Goal: Task Accomplishment & Management: Use online tool/utility

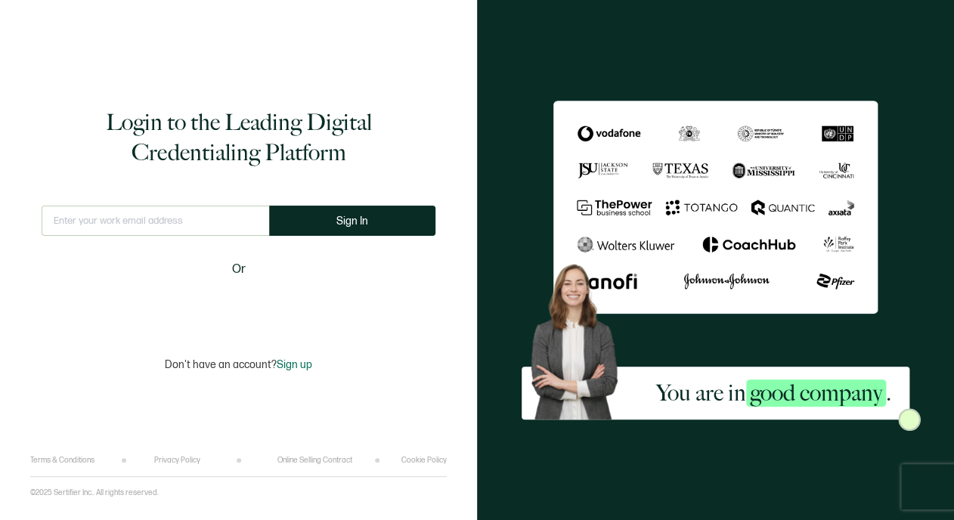
click at [169, 227] on input "text" at bounding box center [155, 221] width 227 height 30
type input "[PERSON_NAME][EMAIL_ADDRESS][DOMAIN_NAME]"
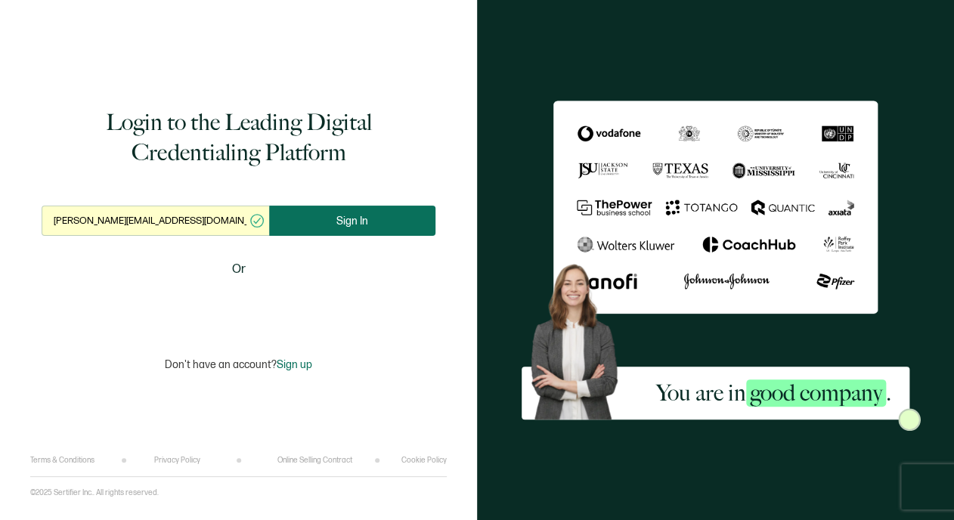
click at [339, 221] on span "Sign In" at bounding box center [352, 220] width 32 height 11
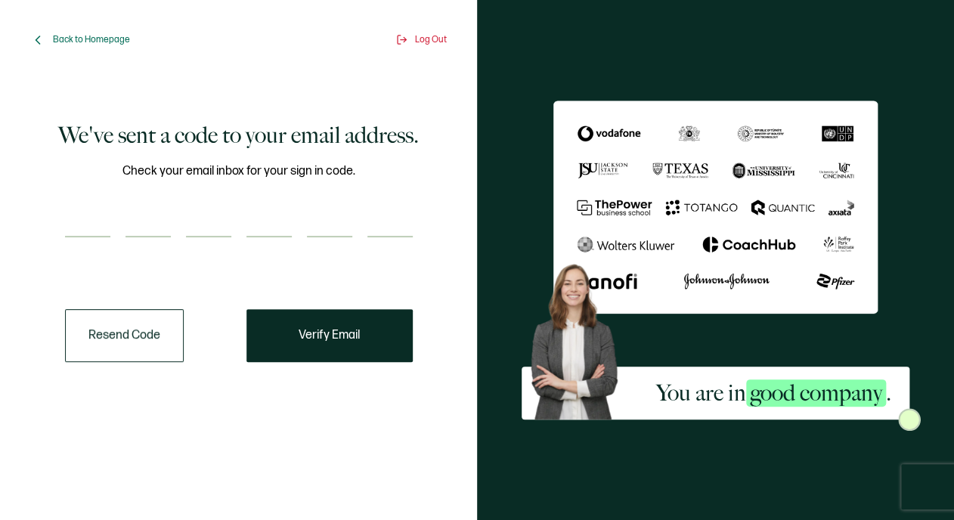
click at [79, 184] on div "Check your email inbox for your sign in code." at bounding box center [239, 209] width 348 height 94
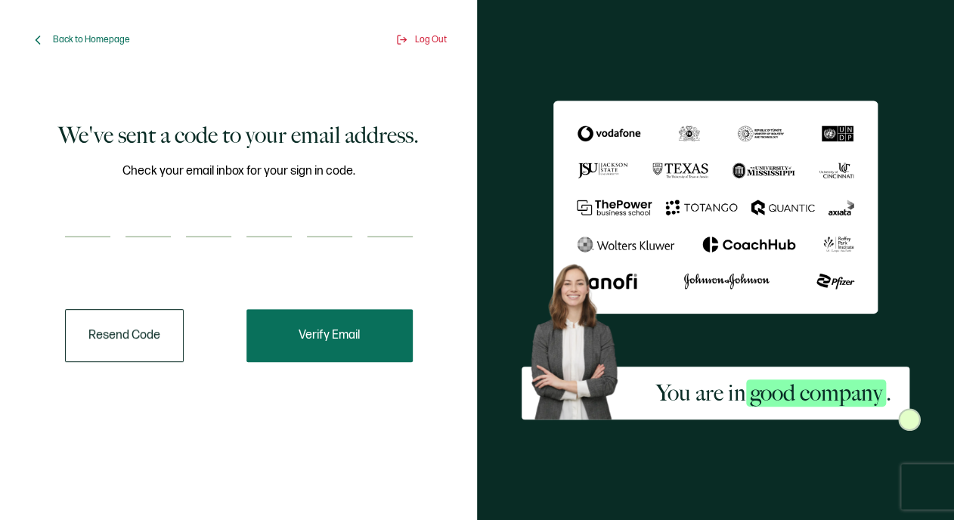
click at [342, 326] on button "Verify Email" at bounding box center [329, 335] width 166 height 53
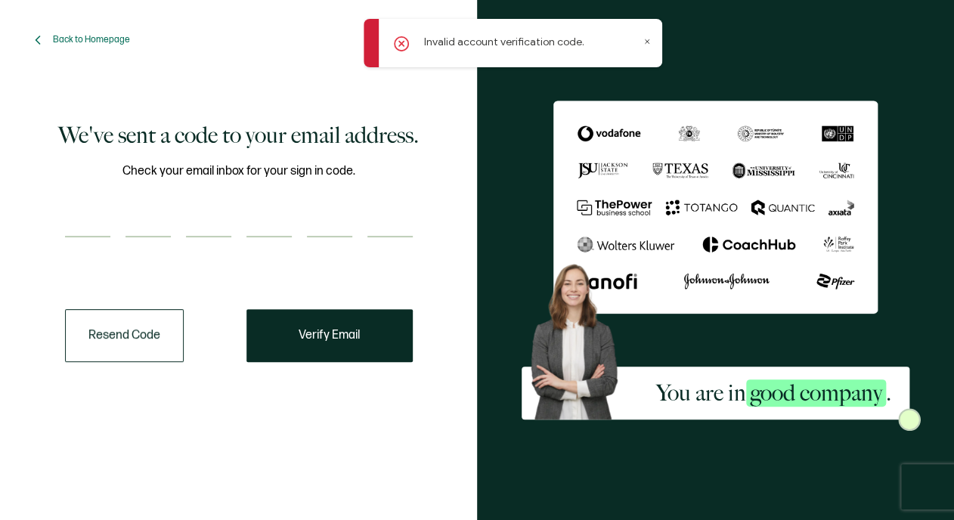
click at [645, 43] on icon at bounding box center [647, 42] width 8 height 8
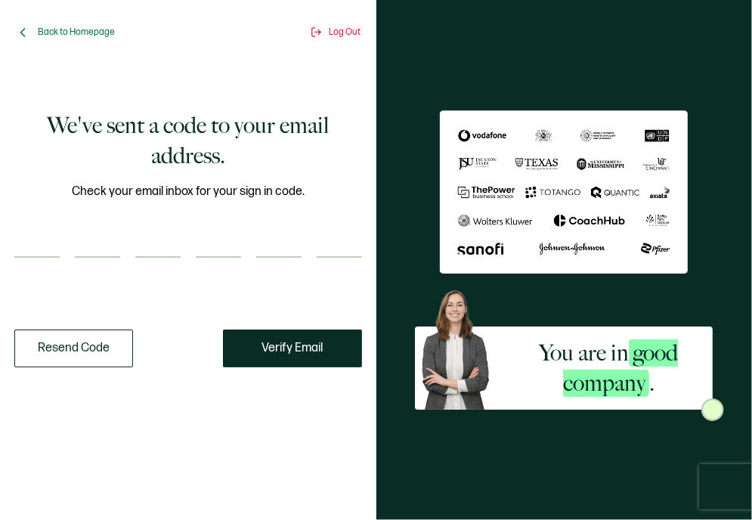
click at [55, 352] on button "Resend Code" at bounding box center [73, 348] width 119 height 38
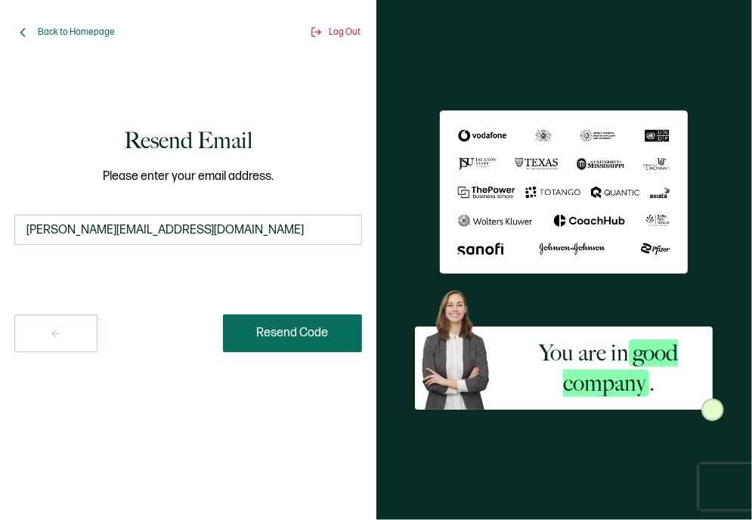
click at [282, 336] on span "Resend Code" at bounding box center [292, 333] width 72 height 12
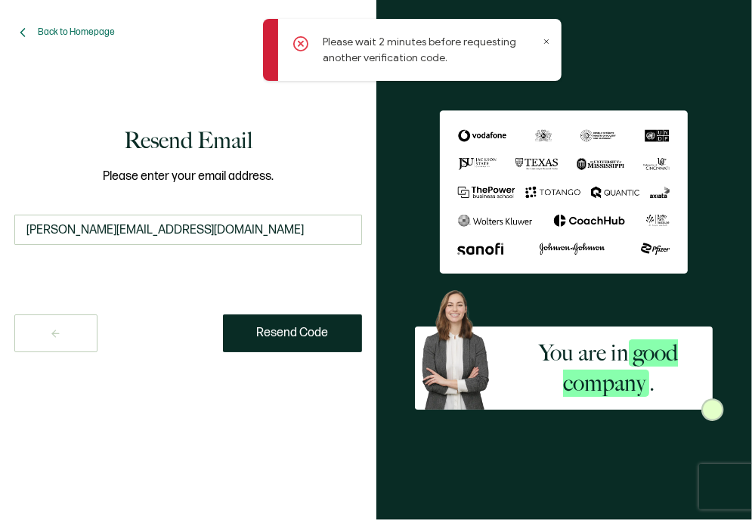
click at [544, 39] on icon at bounding box center [547, 42] width 8 height 8
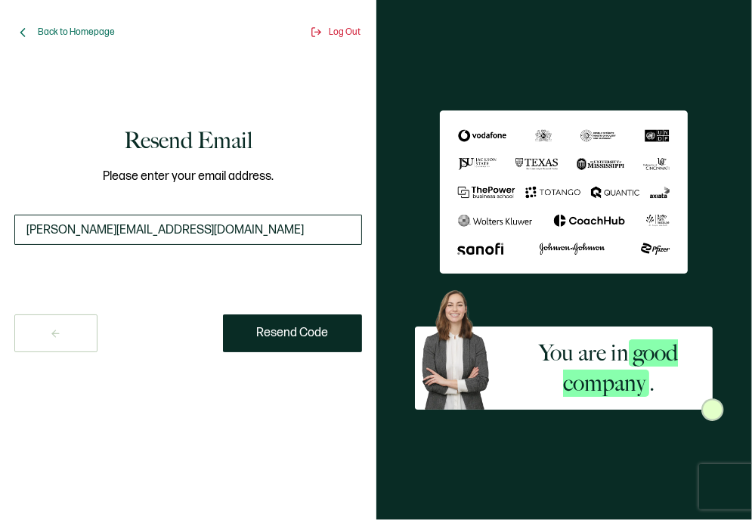
click at [290, 237] on input "[PERSON_NAME][EMAIL_ADDRESS][DOMAIN_NAME]" at bounding box center [188, 230] width 348 height 30
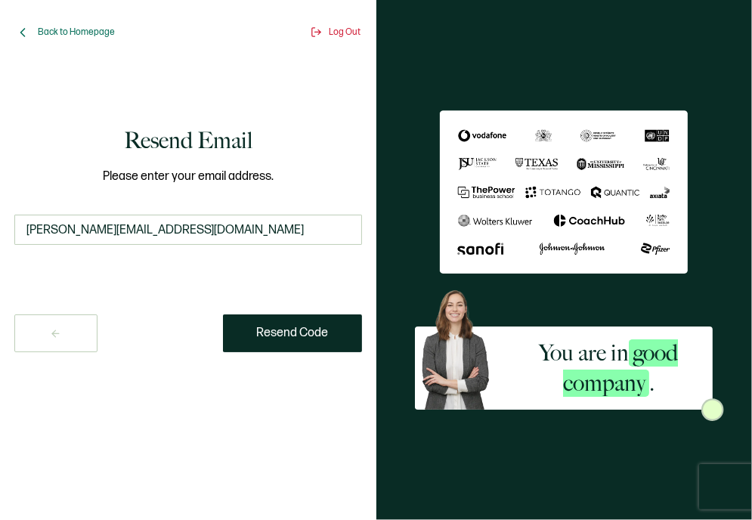
click at [215, 401] on div "Resend Email Please enter your email address. [PERSON_NAME][EMAIL_ADDRESS][DOMA…" at bounding box center [188, 277] width 346 height 456
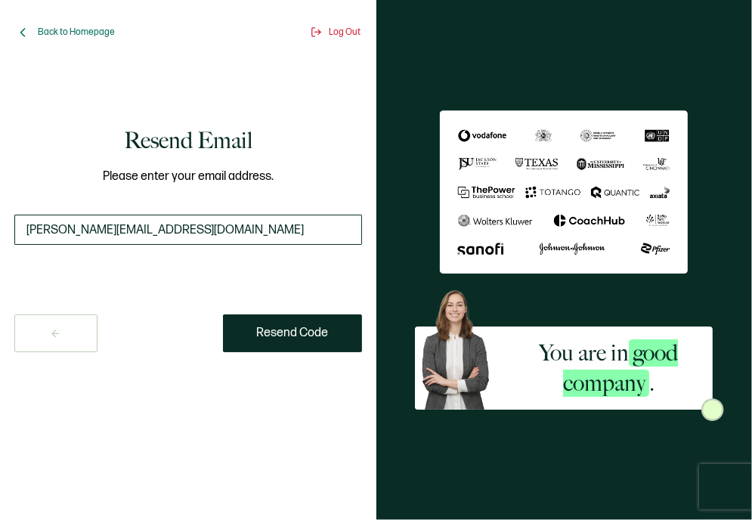
click at [287, 224] on input "[PERSON_NAME][EMAIL_ADDRESS][DOMAIN_NAME]" at bounding box center [188, 230] width 348 height 30
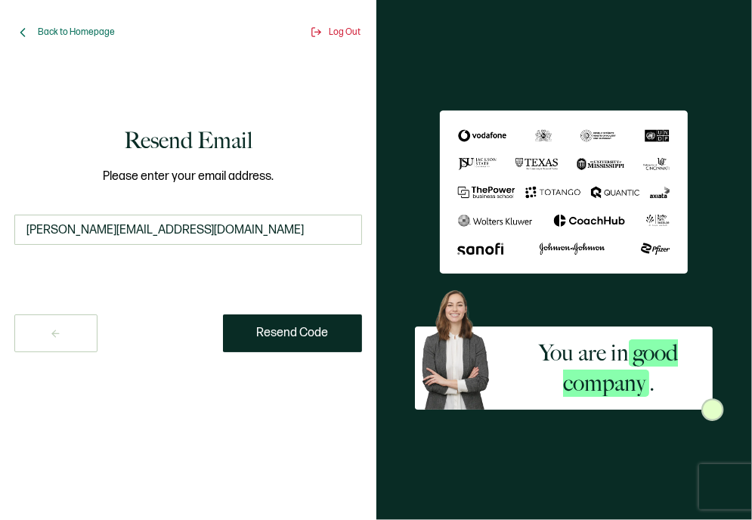
click at [321, 162] on div "Resend Email Please enter your email address. [PERSON_NAME][EMAIL_ADDRESS][DOMA…" at bounding box center [187, 238] width 323 height 319
click at [97, 31] on span "Back to Homepage" at bounding box center [76, 31] width 77 height 11
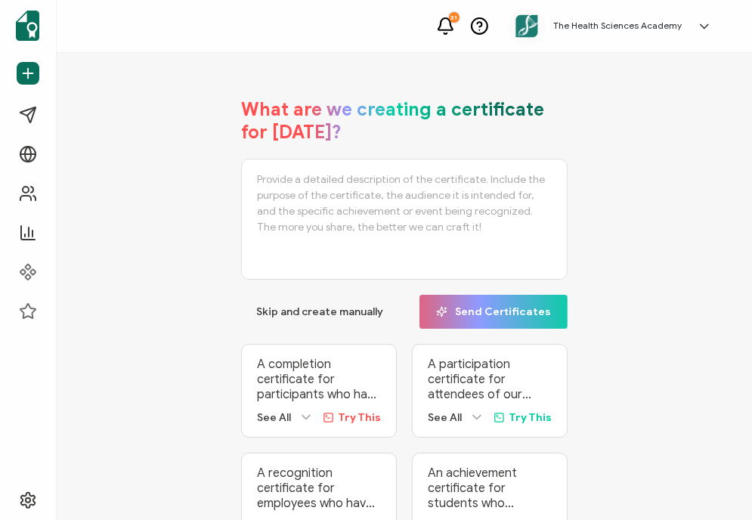
click at [128, 355] on div "What are we creating a certificate for [DATE]? Skip and create manually Send Ce…" at bounding box center [404, 322] width 620 height 478
click at [167, 243] on div "What are we creating a certificate for [DATE]? Skip and create manually Send Ce…" at bounding box center [404, 322] width 620 height 478
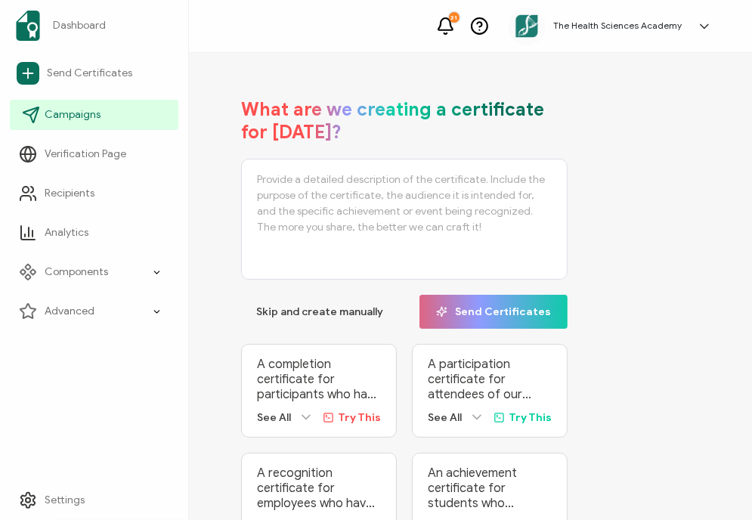
click at [62, 121] on span "Campaigns" at bounding box center [73, 114] width 56 height 15
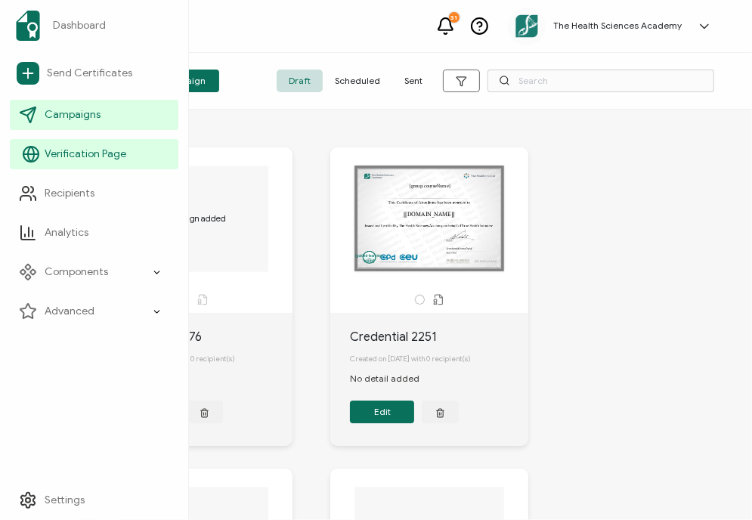
click at [67, 159] on span "Verification Page" at bounding box center [86, 154] width 82 height 15
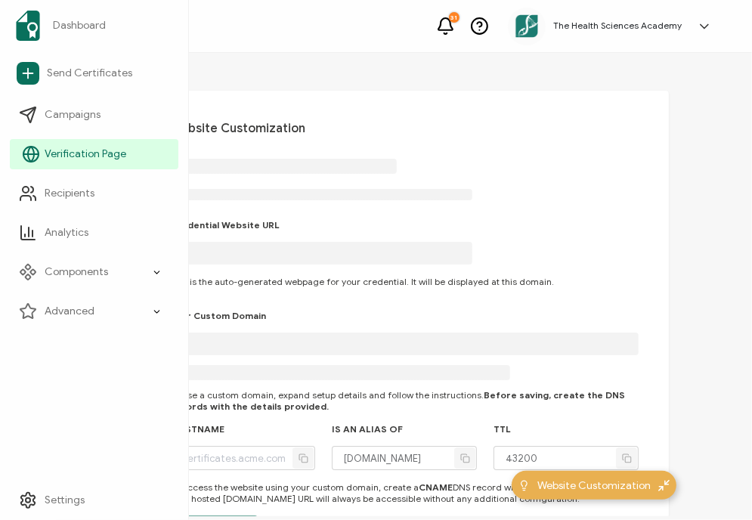
type input "[DOMAIN_NAME]"
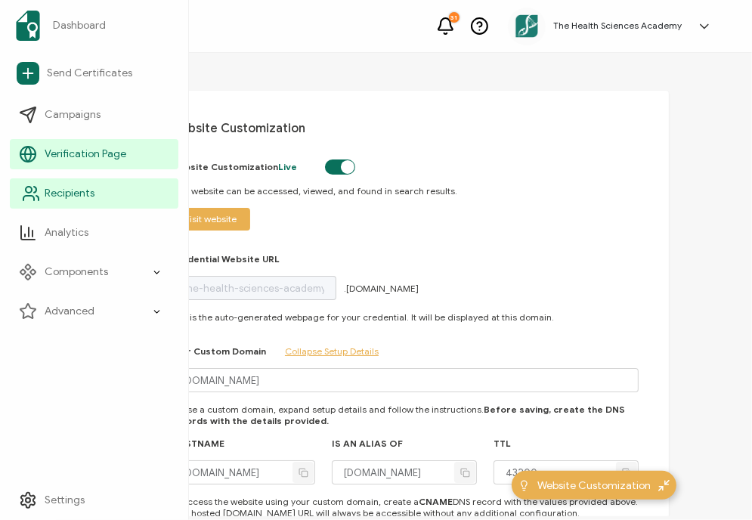
click at [67, 190] on span "Recipients" at bounding box center [70, 193] width 50 height 15
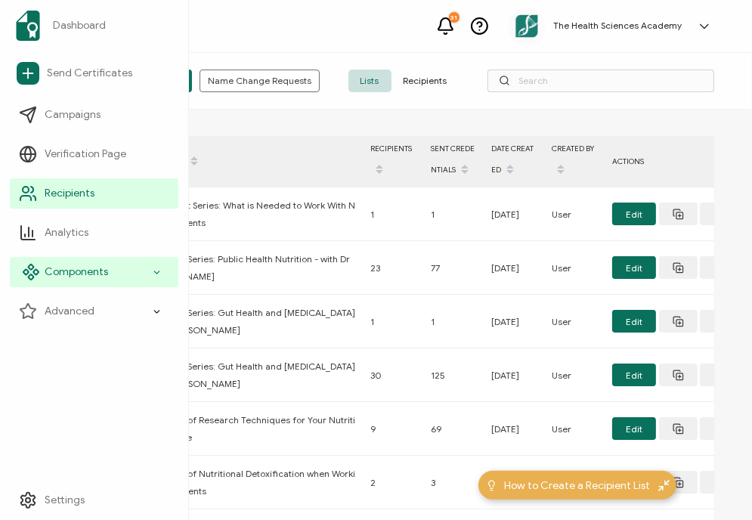
click at [66, 277] on span "Components" at bounding box center [76, 272] width 63 height 15
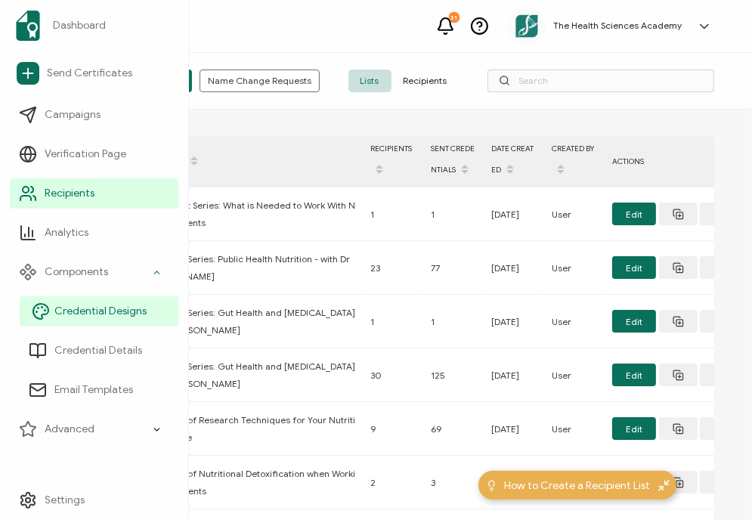
click at [72, 314] on span "Credential Designs" at bounding box center [100, 311] width 92 height 15
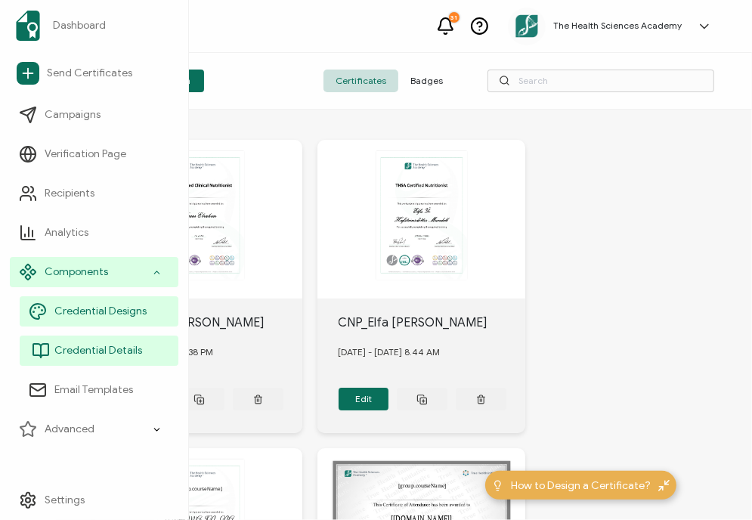
click at [72, 351] on span "Credential Details" at bounding box center [98, 350] width 88 height 15
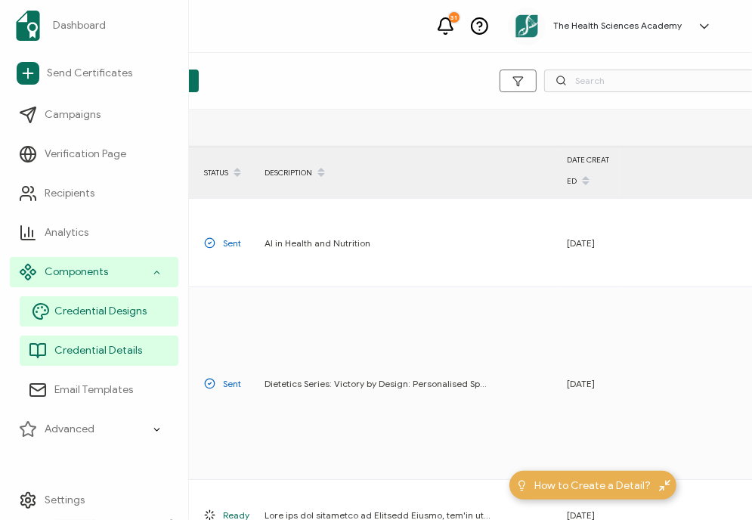
click at [76, 305] on span "Credential Designs" at bounding box center [100, 311] width 92 height 15
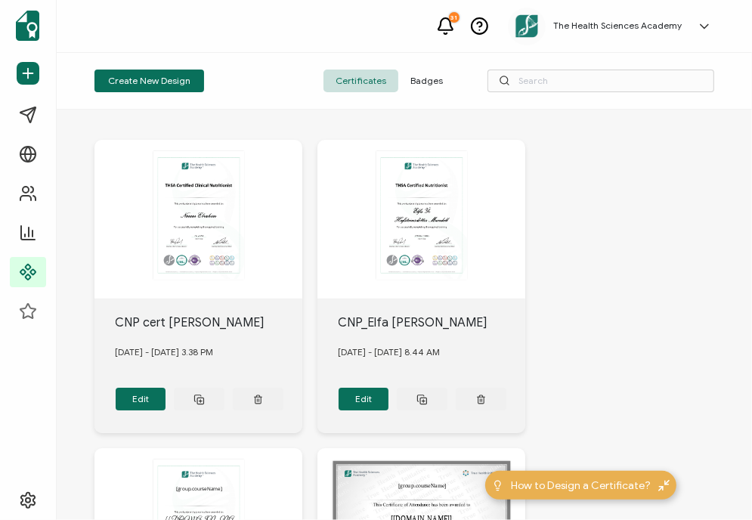
click at [425, 88] on span "Badges" at bounding box center [426, 81] width 57 height 23
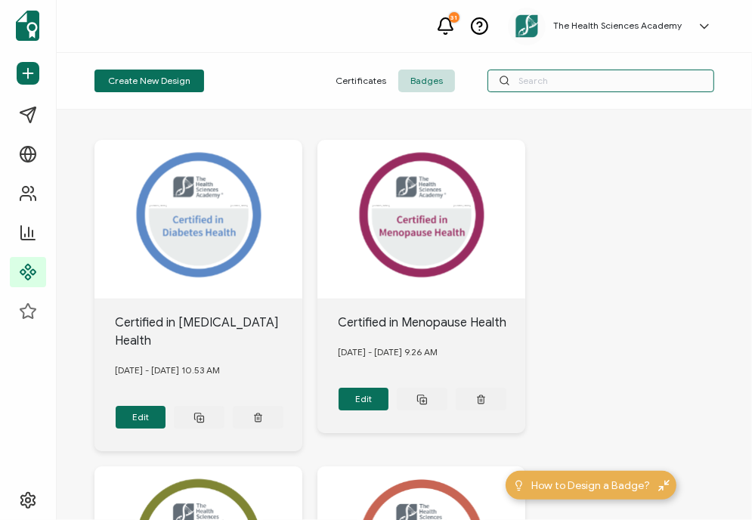
click at [584, 80] on input "text" at bounding box center [600, 81] width 227 height 23
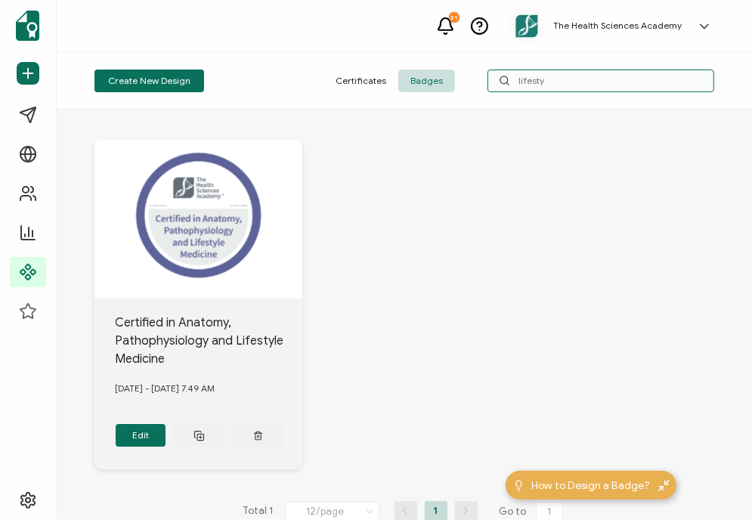
type input "lifesty"
click at [202, 238] on div "This box will change accordingly to the corresponding values in the recipient l…" at bounding box center [198, 219] width 208 height 159
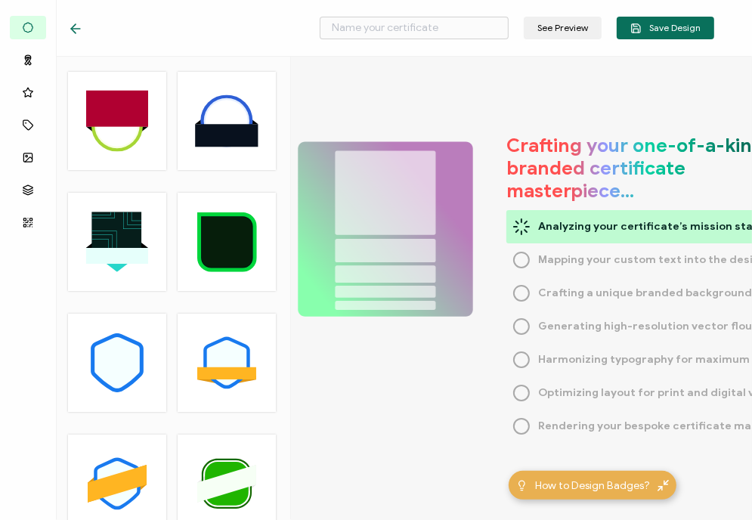
type input "Certified in Anatomy, Pathophysiology and Lifestyle Medicine"
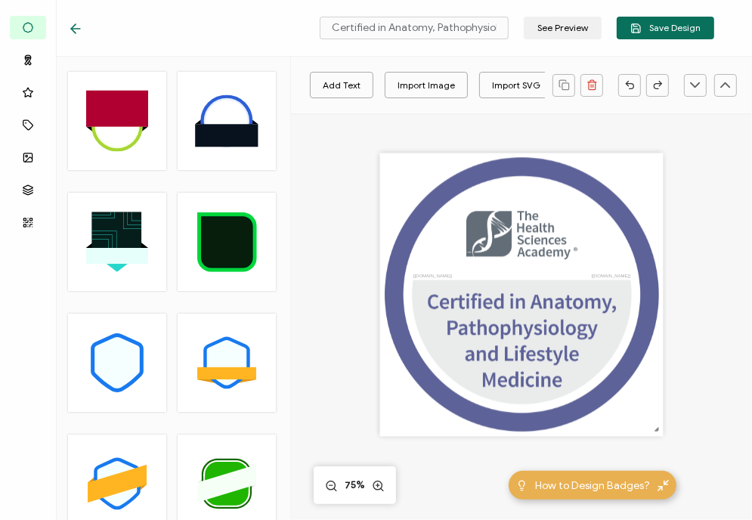
click at [218, 29] on div "Certified in Anatomy, Pathophysiology and Lifestyle Medicine See Preview Save D…" at bounding box center [391, 28] width 722 height 57
click at [679, 201] on div "The recipient’s full name, which will be automatically filled based on the info…" at bounding box center [521, 314] width 346 height 403
